Goal: Navigation & Orientation: Find specific page/section

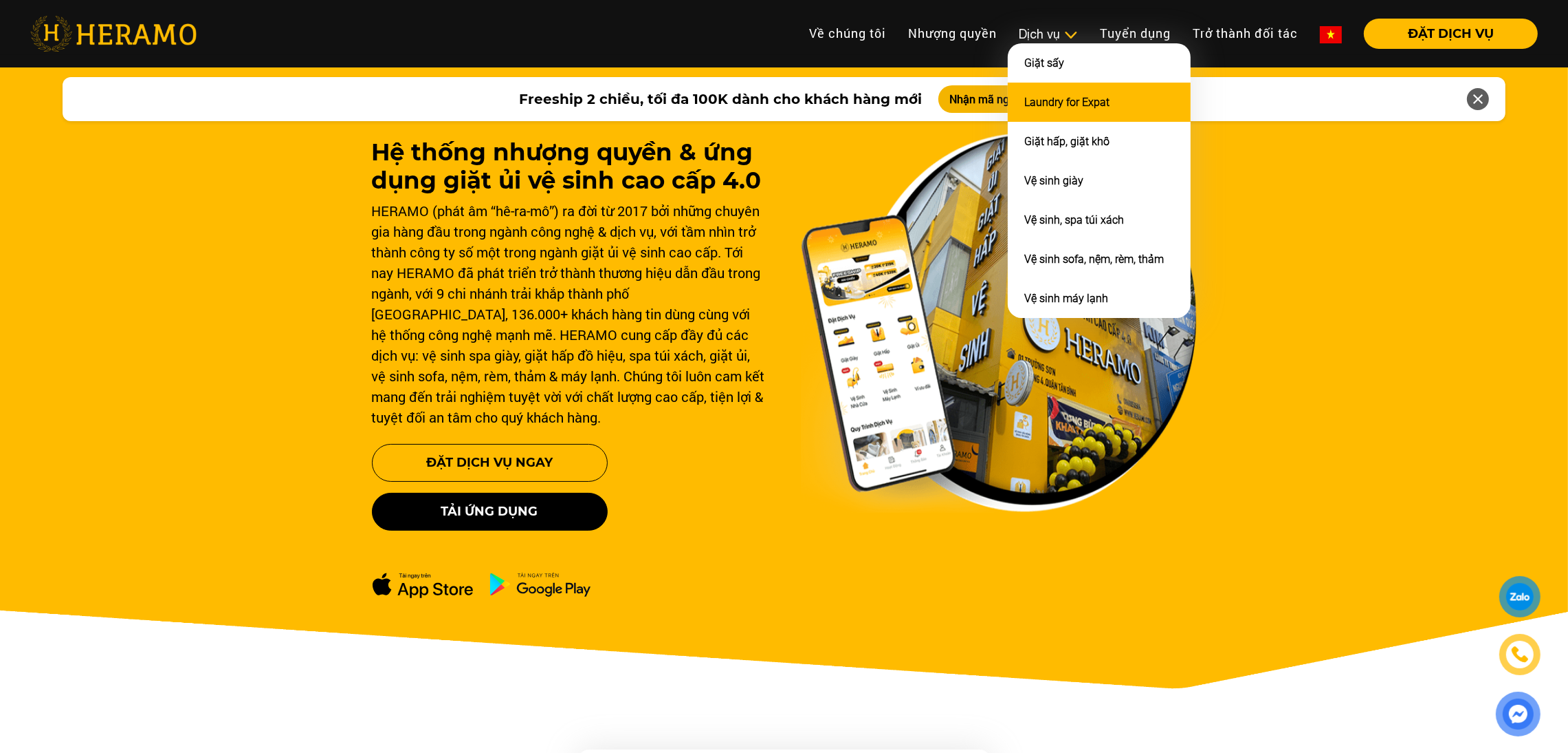
click at [1049, 111] on li "Laundry for Expat" at bounding box center [1099, 102] width 183 height 40
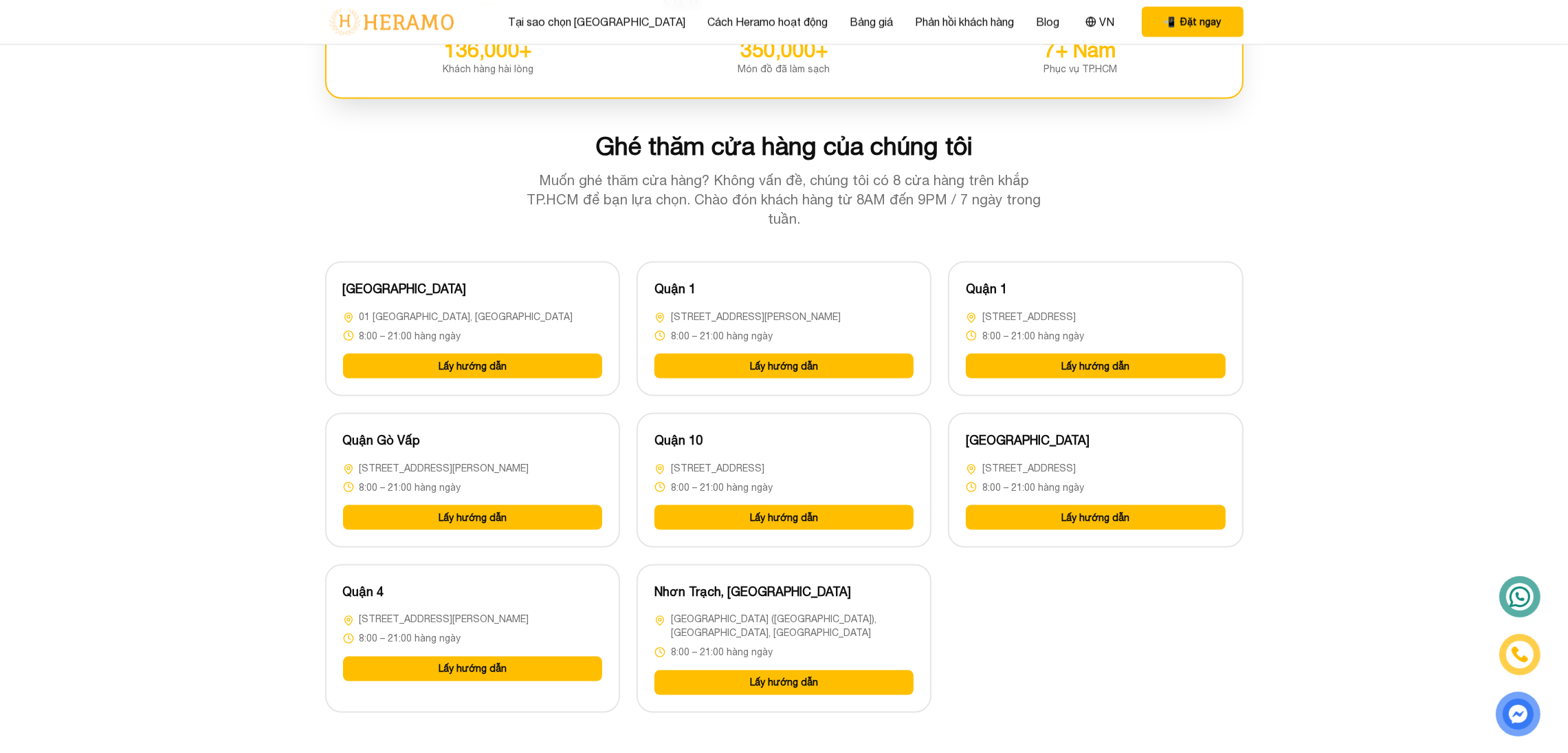
scroll to position [3253, 0]
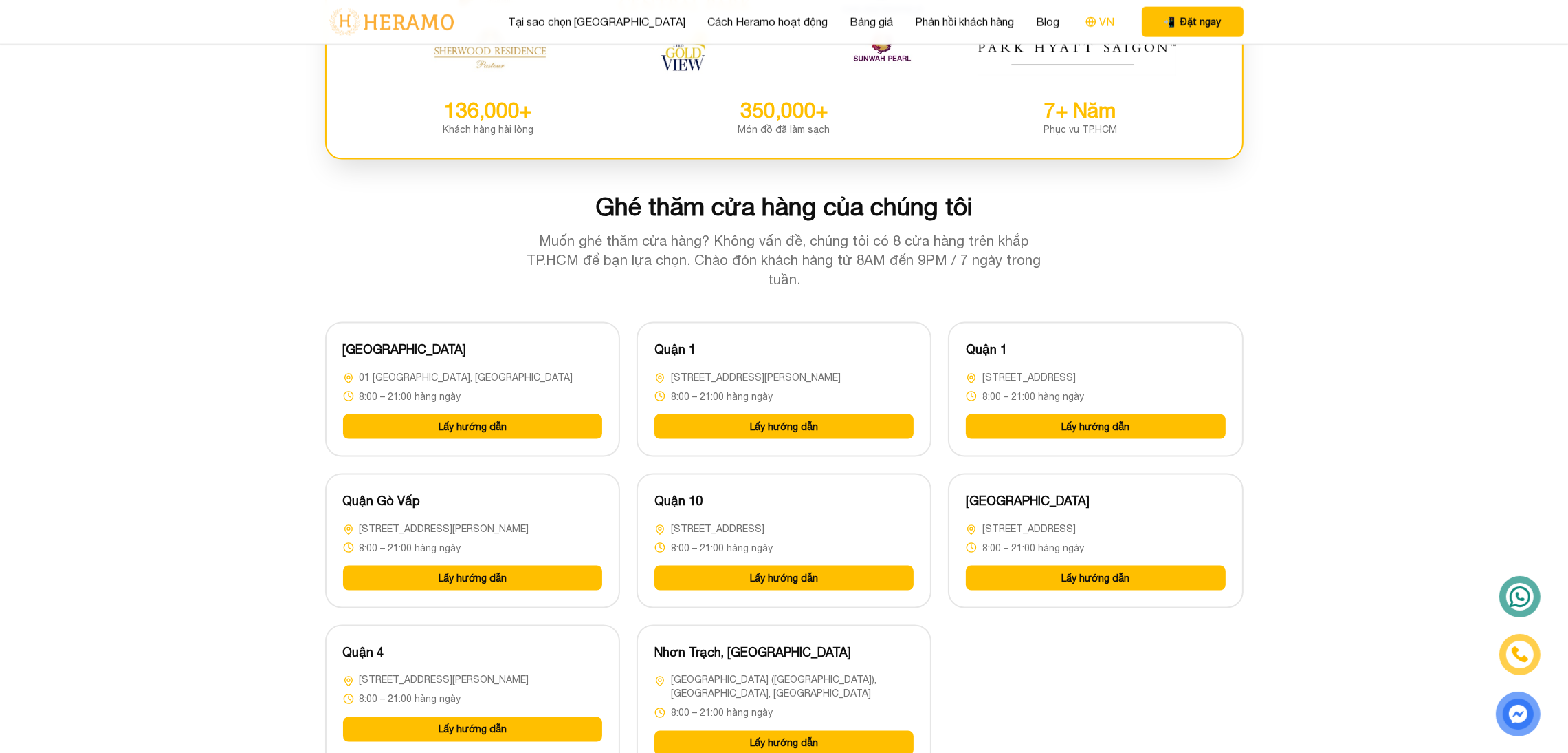
click at [1081, 19] on button "VN" at bounding box center [1099, 22] width 37 height 18
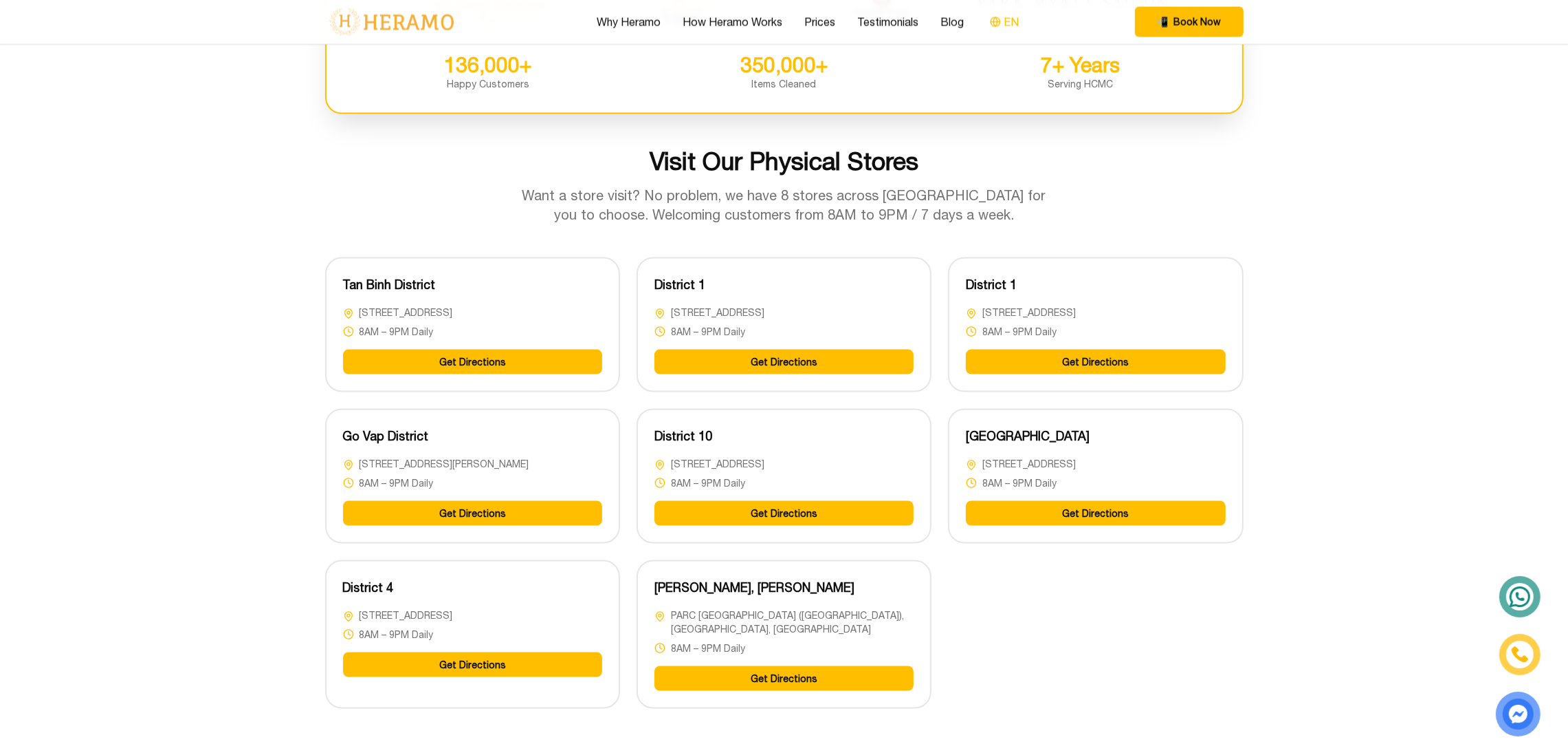
click at [1012, 19] on button "EN" at bounding box center [1004, 22] width 37 height 18
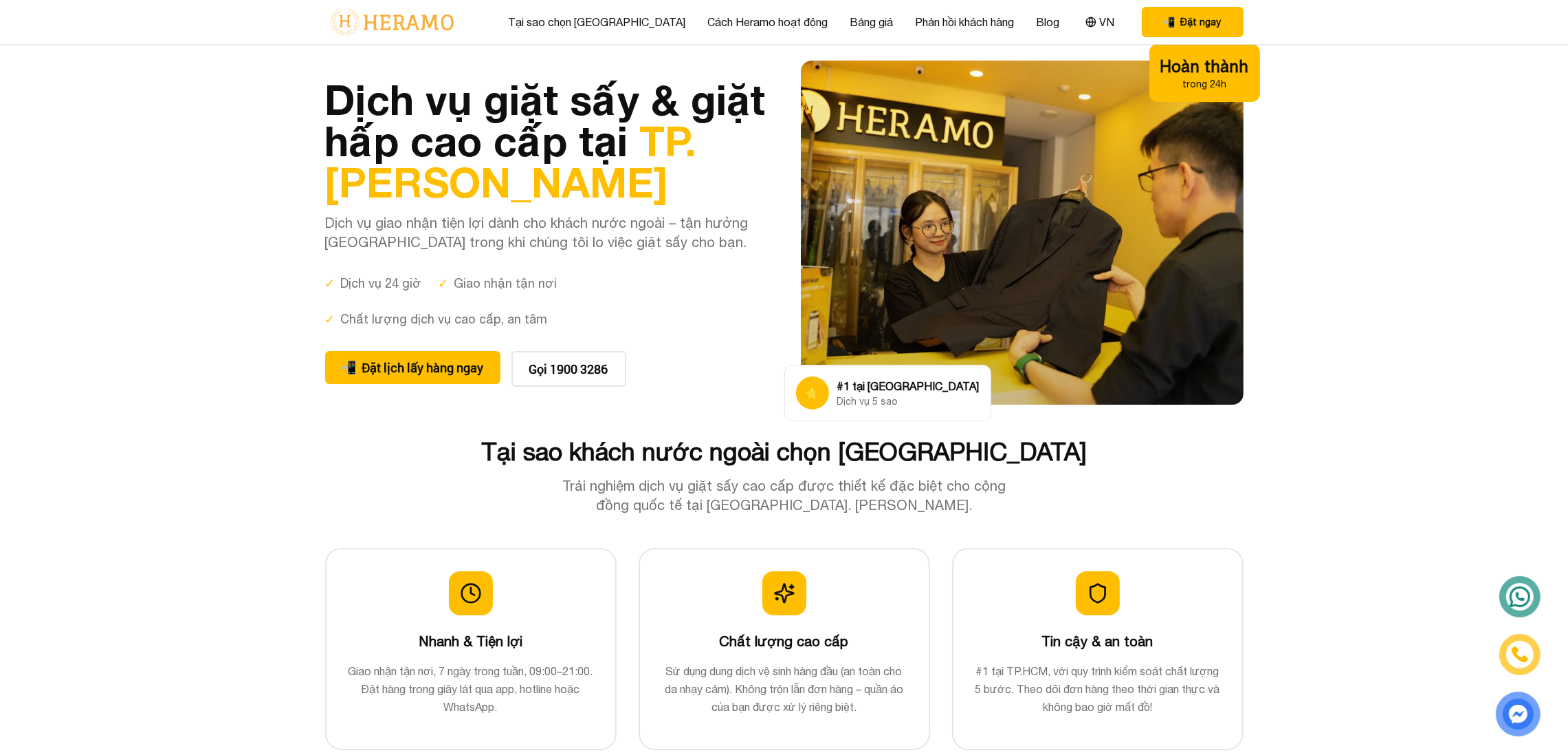
scroll to position [4, 0]
